Goal: Check status: Check status

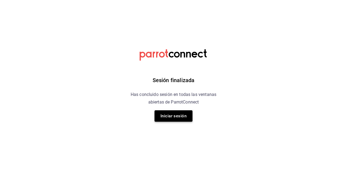
click at [178, 117] on button "Iniciar sesión" at bounding box center [174, 115] width 38 height 11
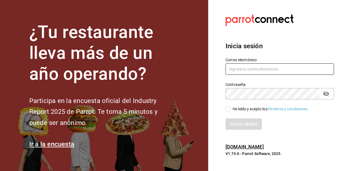
type input "[EMAIL_ADDRESS][DOMAIN_NAME]"
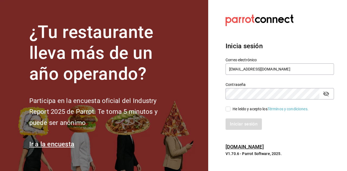
click at [227, 111] on input "He leído y acepto los Términos y condiciones." at bounding box center [228, 109] width 5 height 5
checkbox input "true"
click at [244, 125] on button "Iniciar sesión" at bounding box center [244, 123] width 37 height 11
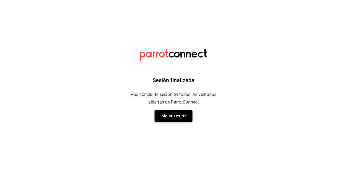
click at [166, 115] on button "Iniciar sesión" at bounding box center [174, 115] width 38 height 11
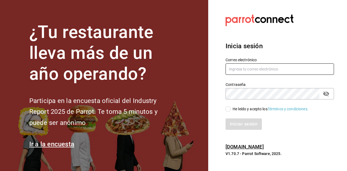
type input "[EMAIL_ADDRESS][DOMAIN_NAME]"
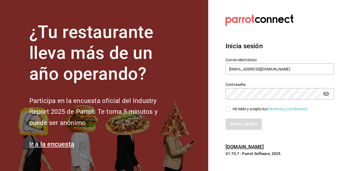
click at [227, 110] on input "He leído y acepto los Términos y condiciones." at bounding box center [228, 109] width 5 height 5
checkbox input "true"
click at [240, 130] on button "Iniciar sesión" at bounding box center [244, 123] width 37 height 11
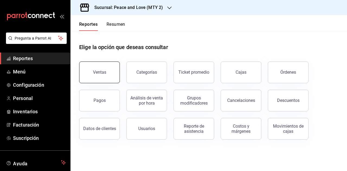
click at [89, 69] on button "Ventas" at bounding box center [99, 73] width 41 height 22
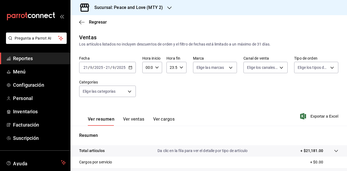
click at [146, 9] on h3 "Sucursal: Peace and Love (MTY 2)" at bounding box center [126, 7] width 73 height 7
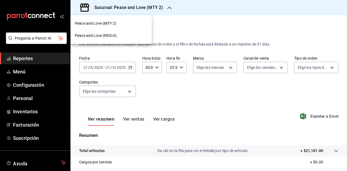
click at [124, 35] on div "Peace and Love (REGIA)" at bounding box center [111, 36] width 73 height 6
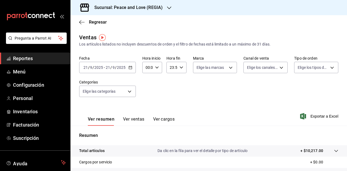
click at [134, 119] on button "Ver ventas" at bounding box center [133, 121] width 21 height 9
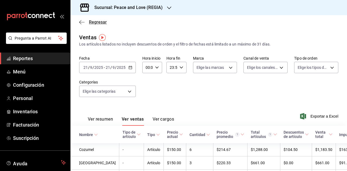
click at [82, 21] on icon "button" at bounding box center [81, 22] width 5 height 5
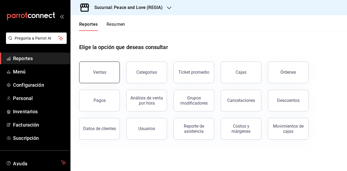
click at [103, 79] on button "Ventas" at bounding box center [99, 73] width 41 height 22
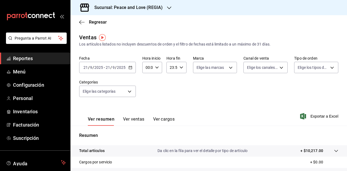
click at [112, 65] on input "9" at bounding box center [113, 67] width 3 height 4
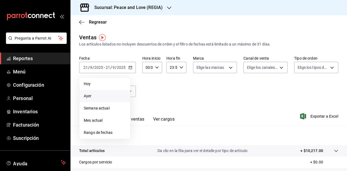
click at [96, 98] on span "Ayer" at bounding box center [105, 96] width 42 height 6
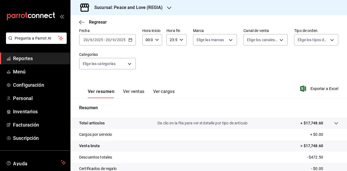
scroll to position [54, 0]
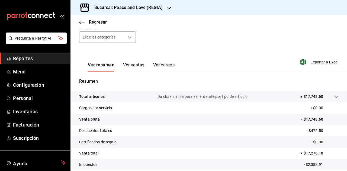
click at [134, 67] on button "Ver ventas" at bounding box center [133, 66] width 21 height 9
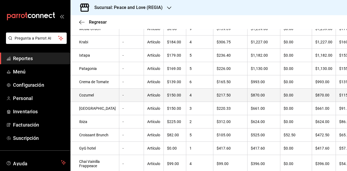
scroll to position [12, 0]
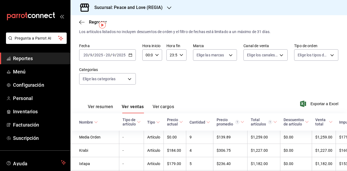
drag, startPoint x: 196, startPoint y: 115, endPoint x: 162, endPoint y: 7, distance: 113.2
click at [162, 7] on div "Sucursal: Peace and Love (REGIA)" at bounding box center [124, 7] width 99 height 15
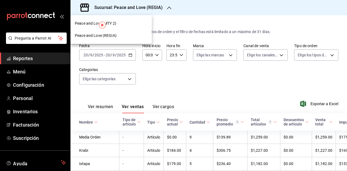
click at [121, 22] on div "Peace and Love (MTY 2)" at bounding box center [111, 24] width 73 height 6
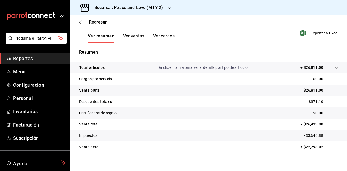
scroll to position [89, 0]
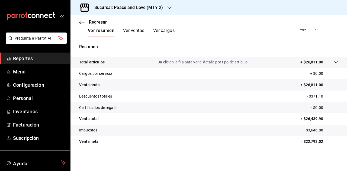
click at [139, 30] on button "Ver ventas" at bounding box center [133, 32] width 21 height 9
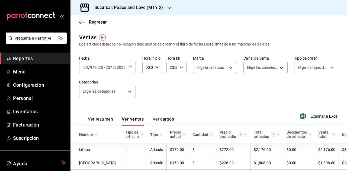
click at [117, 68] on input "2025" at bounding box center [121, 67] width 9 height 4
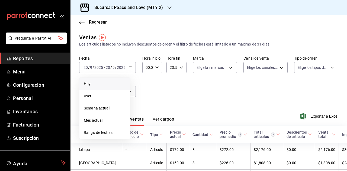
click at [100, 84] on span "Hoy" at bounding box center [105, 84] width 42 height 6
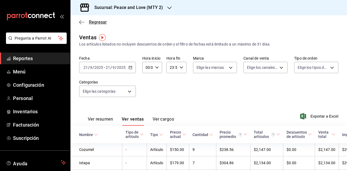
click at [97, 24] on span "Regresar" at bounding box center [98, 22] width 18 height 5
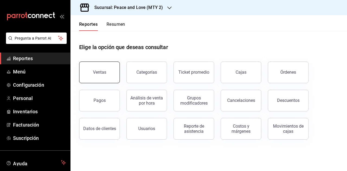
click at [91, 75] on button "Ventas" at bounding box center [99, 73] width 41 height 22
